Goal: Navigation & Orientation: Find specific page/section

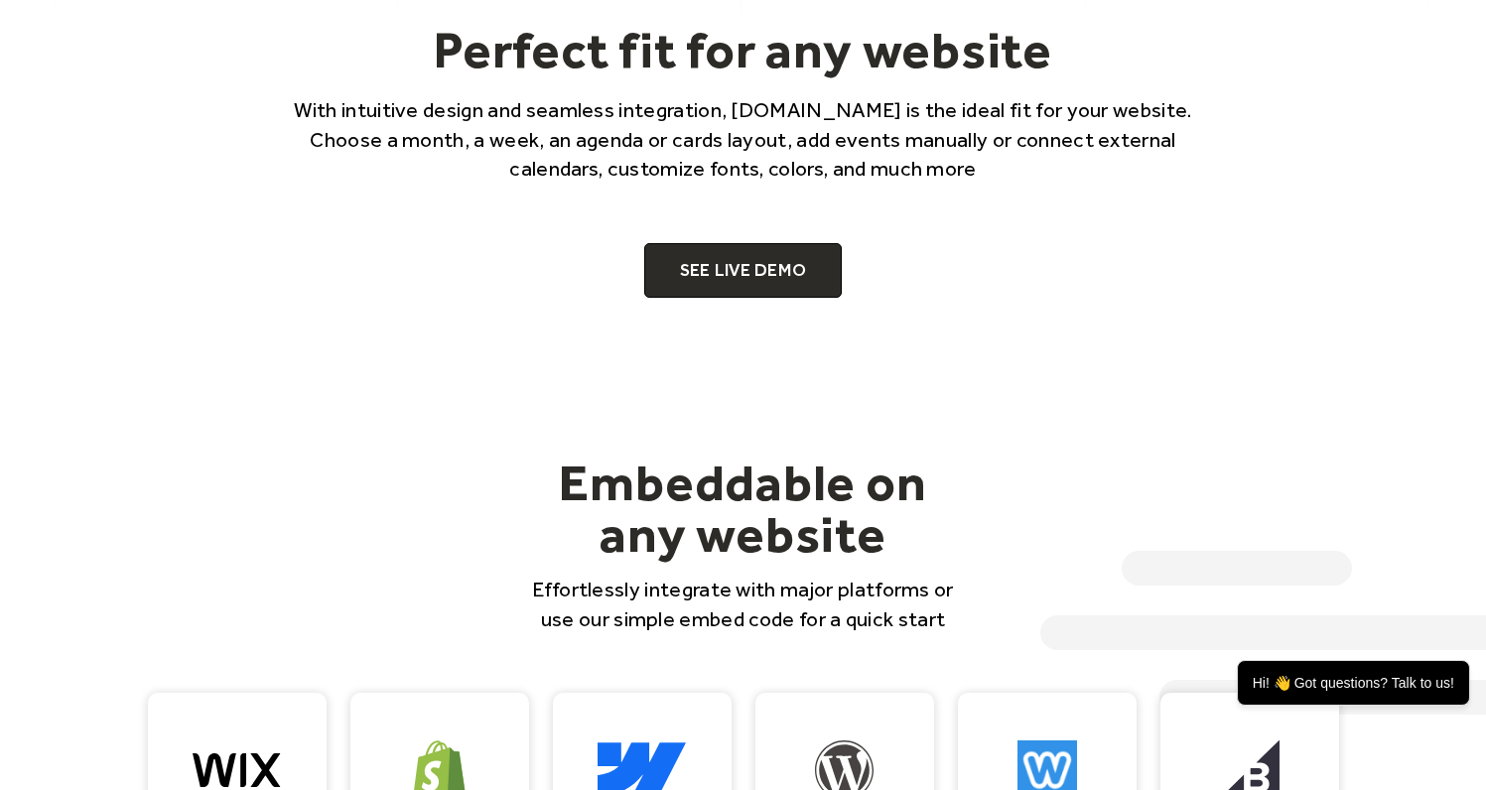
scroll to position [1193, 0]
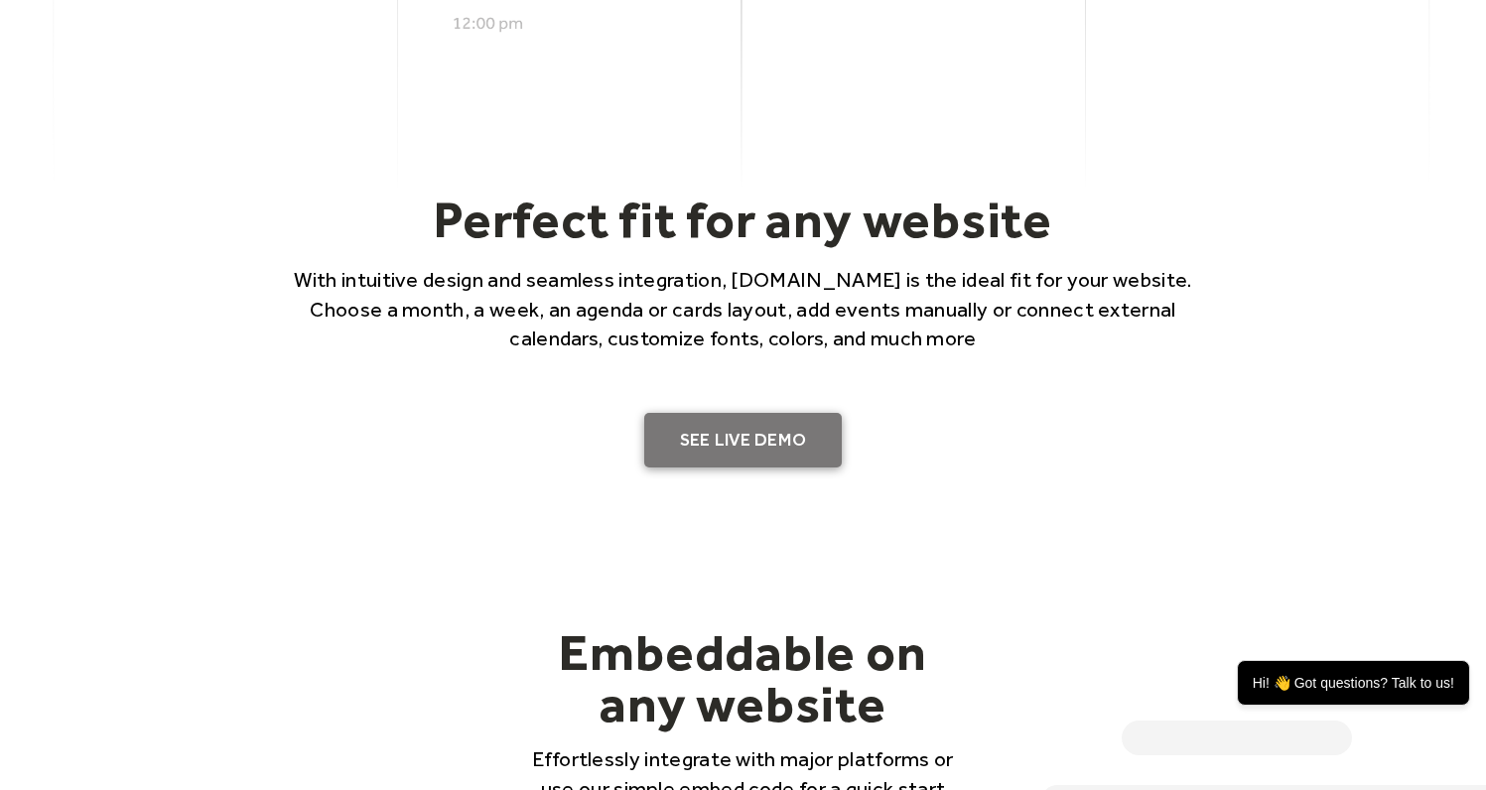
click at [792, 439] on link "SEE LIVE DEMO" at bounding box center [743, 441] width 199 height 56
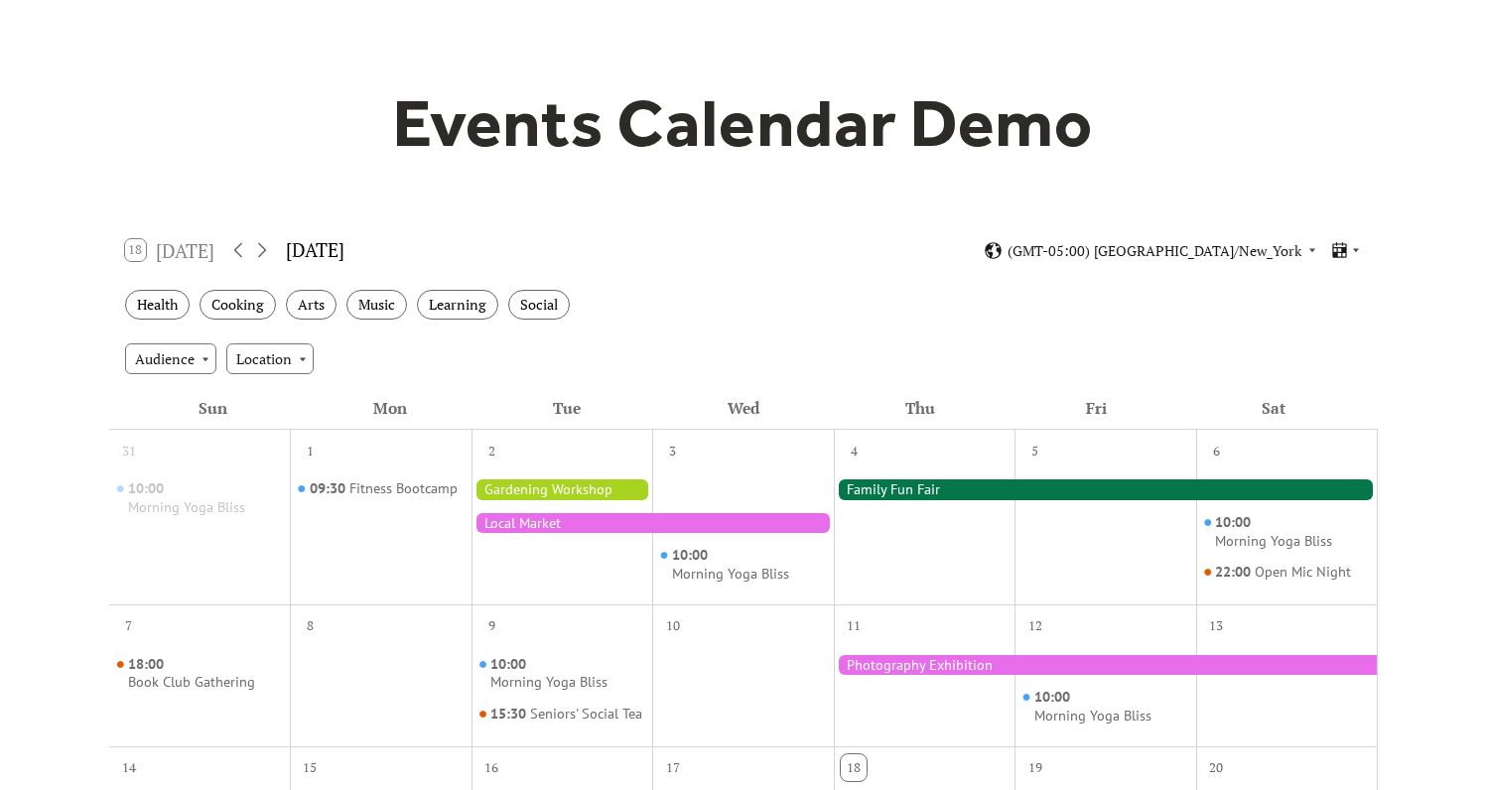
scroll to position [206, 0]
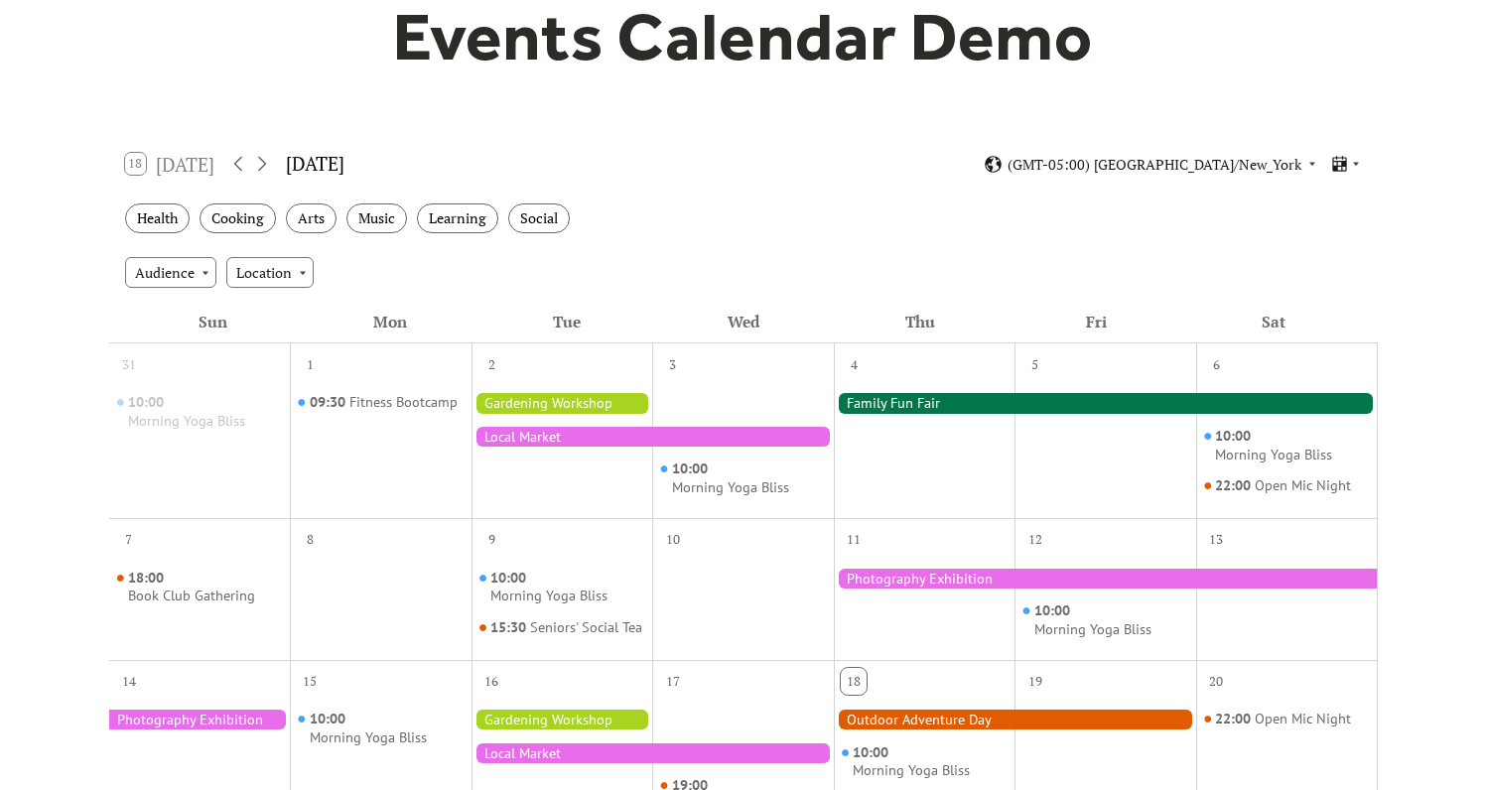
click at [603, 445] on div at bounding box center [653, 437] width 362 height 20
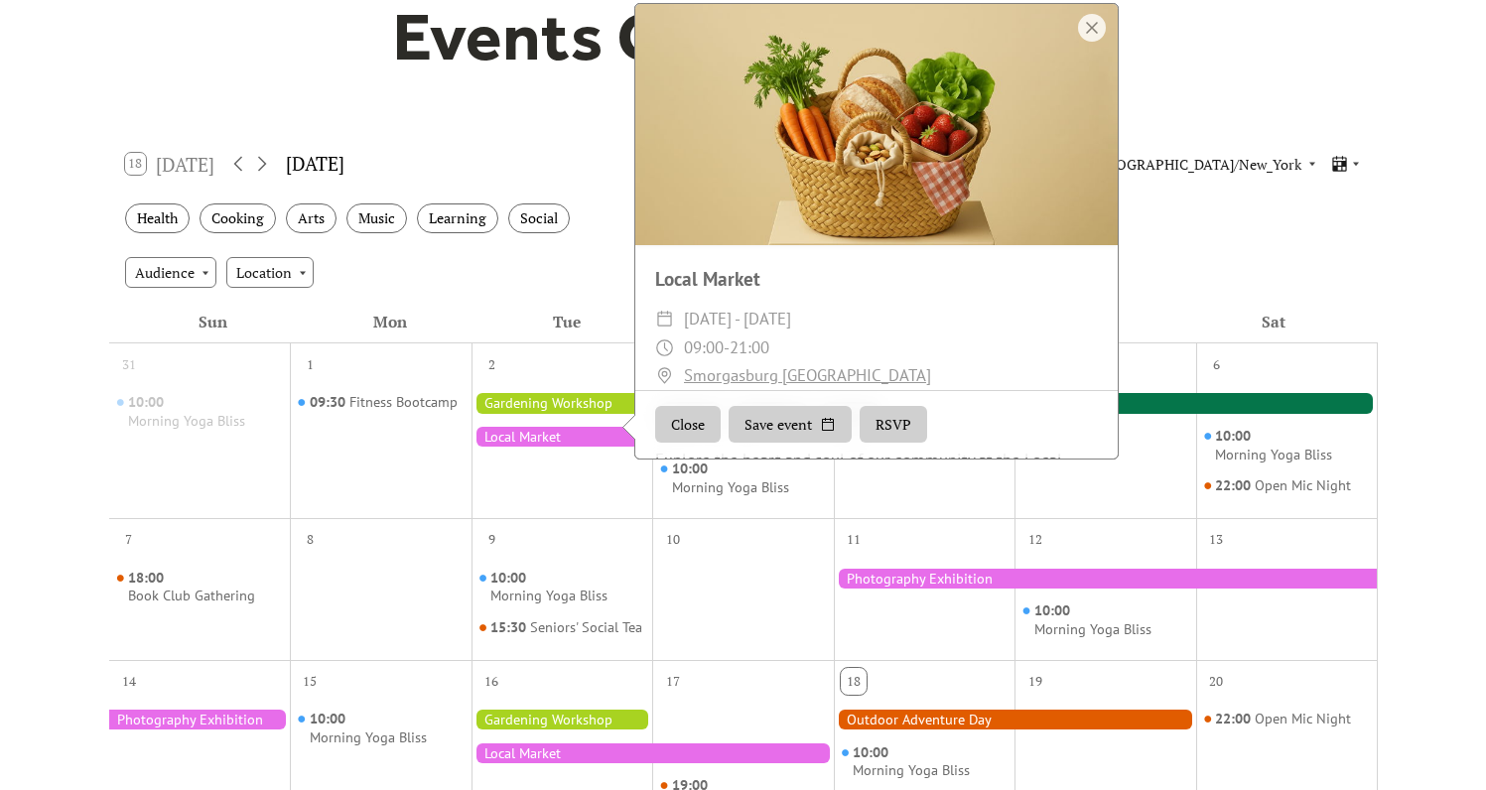
click at [570, 397] on div at bounding box center [563, 403] width 182 height 20
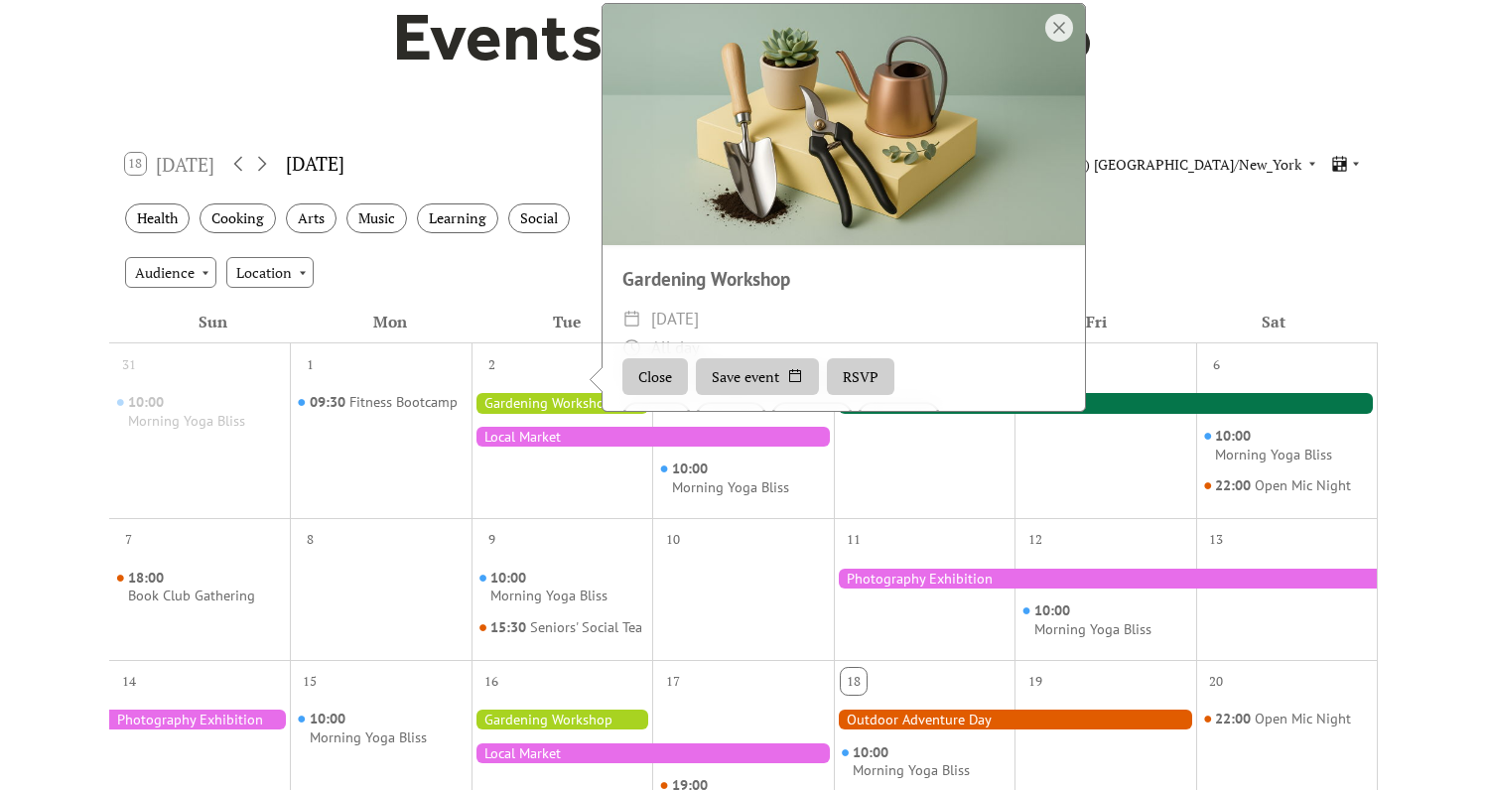
click at [1366, 228] on div "Health Cooking Arts Music Learning Social" at bounding box center [743, 219] width 1269 height 55
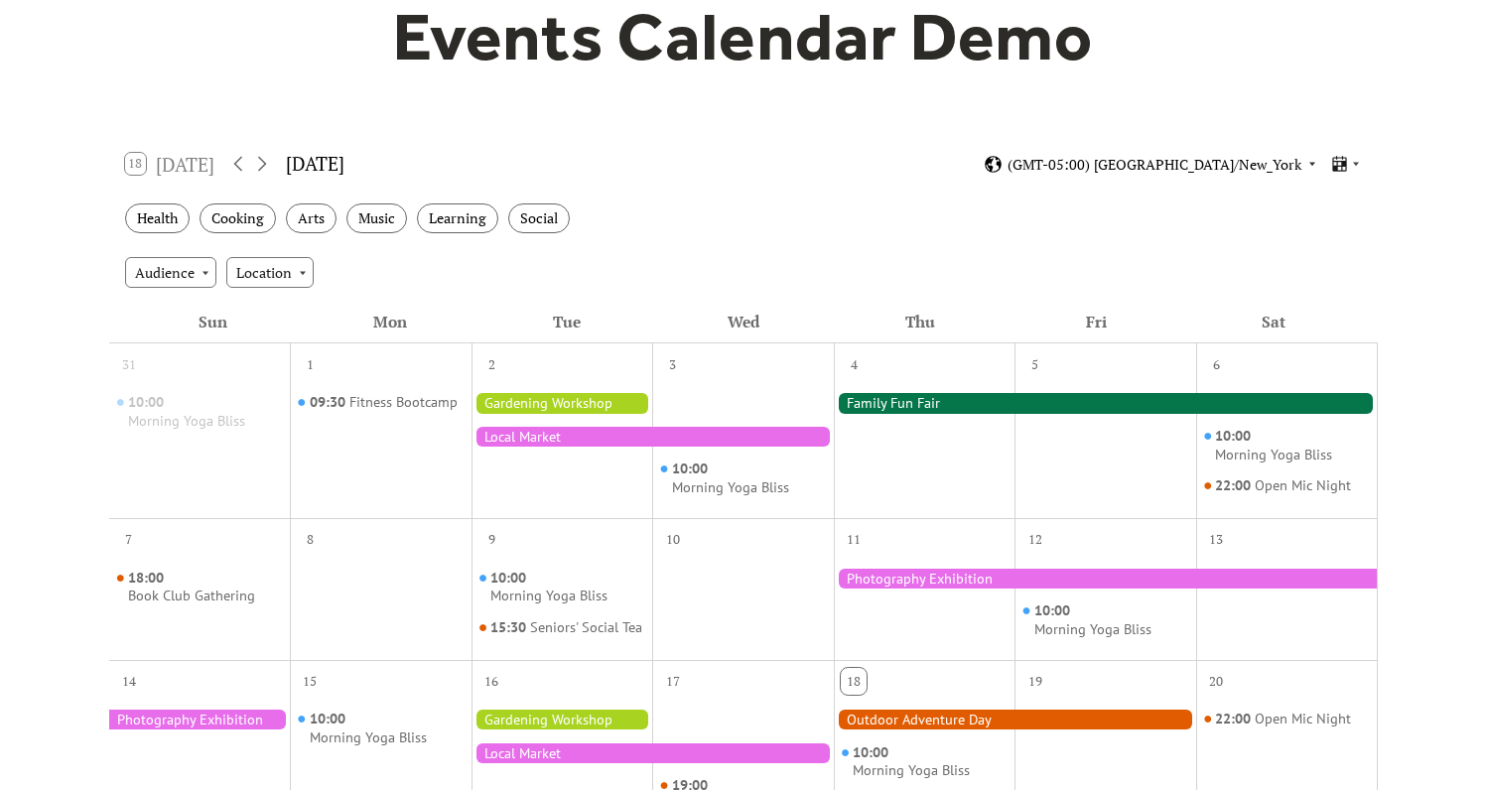
drag, startPoint x: 1238, startPoint y: 148, endPoint x: 1233, endPoint y: 162, distance: 14.8
click at [1237, 149] on div "18 [DATE] [DATE] (GMT-05:00) [GEOGRAPHIC_DATA]/New_York" at bounding box center [743, 164] width 1269 height 53
click at [1232, 163] on span "(GMT-05:00) [GEOGRAPHIC_DATA]/New_York" at bounding box center [1155, 165] width 294 height 14
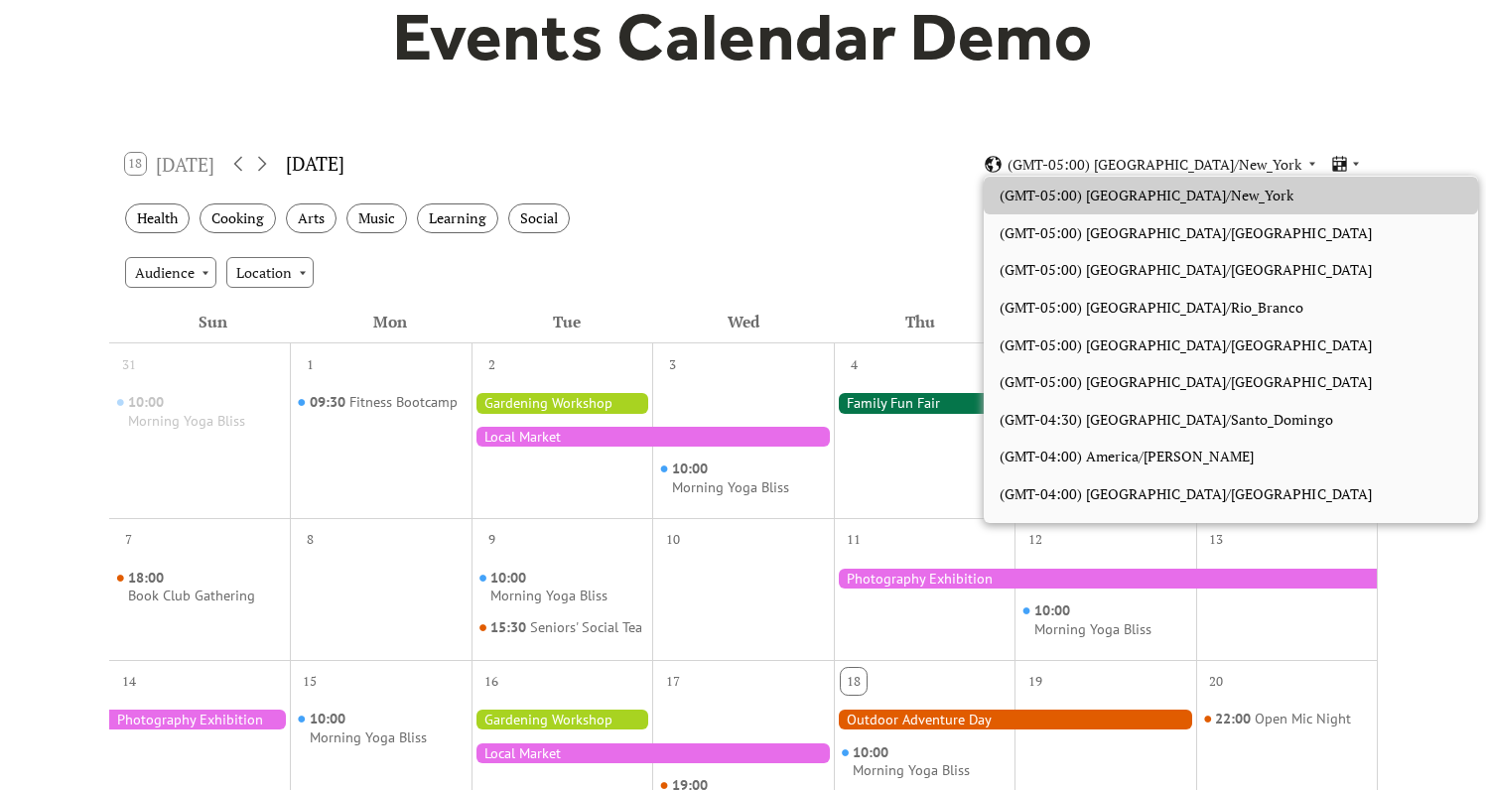
scroll to position [2706, 0]
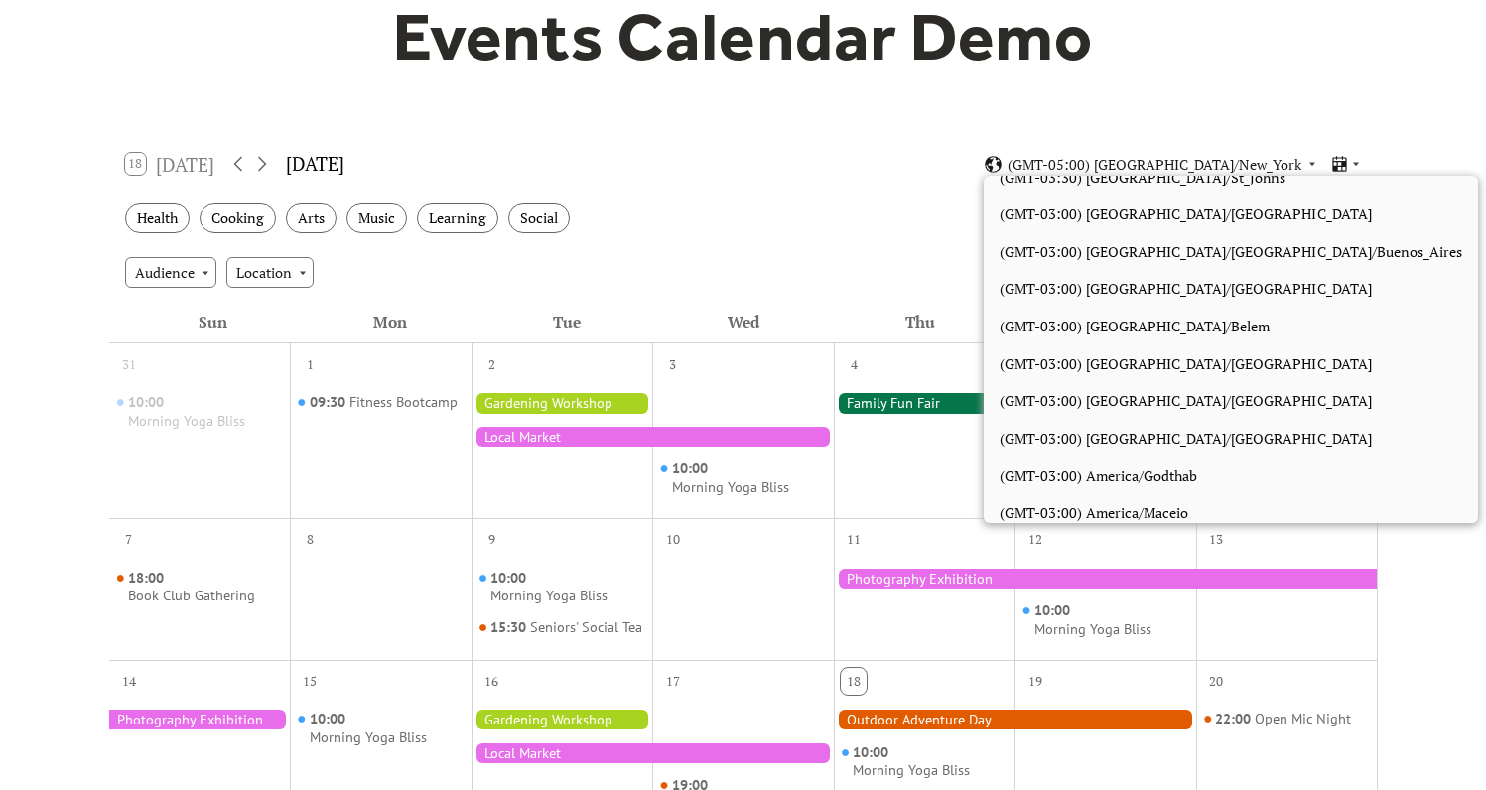
drag, startPoint x: 1370, startPoint y: 263, endPoint x: 1382, endPoint y: 269, distance: 13.3
click at [1370, 263] on div "Audience Location" at bounding box center [743, 272] width 1269 height 54
